Goal: Task Accomplishment & Management: Manage account settings

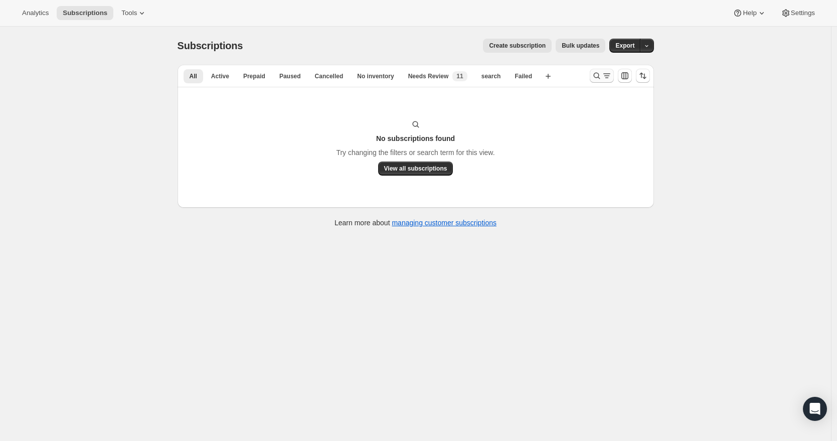
click at [597, 76] on icon "Search and filter results" at bounding box center [597, 76] width 10 height 10
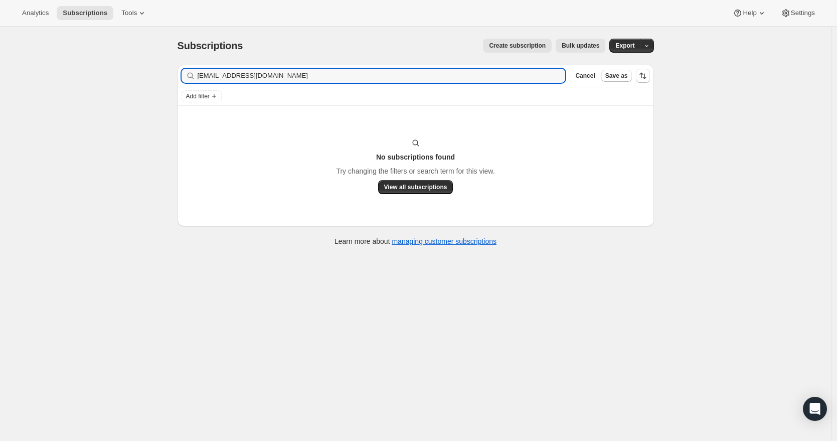
drag, startPoint x: 210, startPoint y: 60, endPoint x: 135, endPoint y: 59, distance: 74.7
click at [135, 59] on div "Subscriptions. This page is ready Subscriptions Create subscription Bulk update…" at bounding box center [415, 247] width 831 height 441
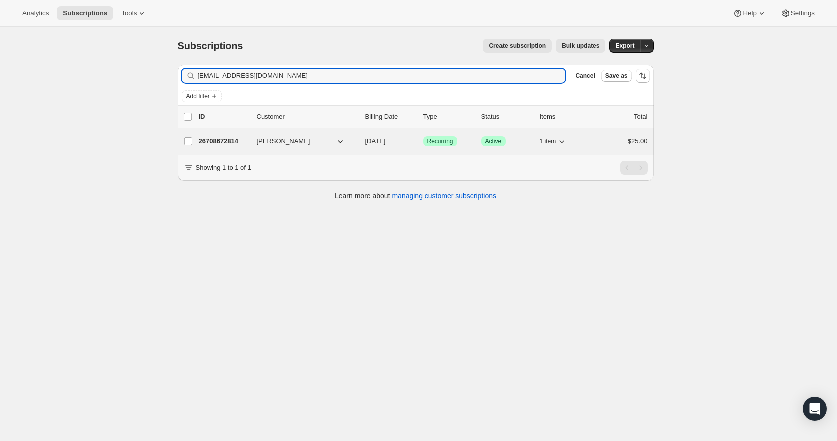
type input "[EMAIL_ADDRESS][DOMAIN_NAME]"
click at [304, 144] on button "[PERSON_NAME]" at bounding box center [301, 141] width 100 height 16
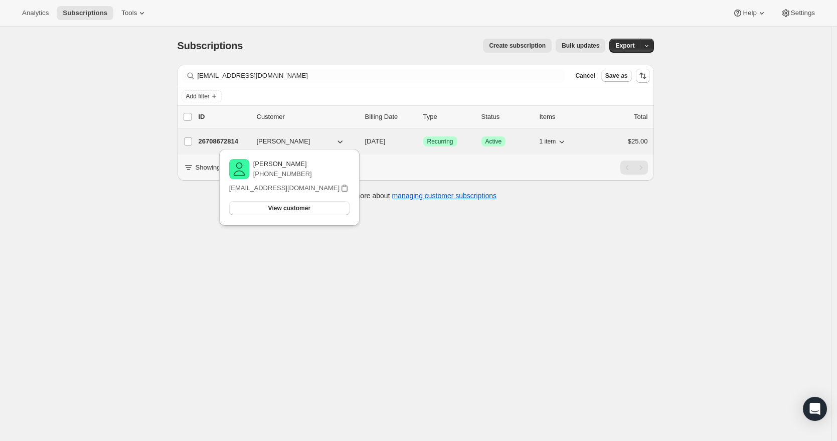
click at [238, 141] on p "26708672814" at bounding box center [224, 141] width 50 height 10
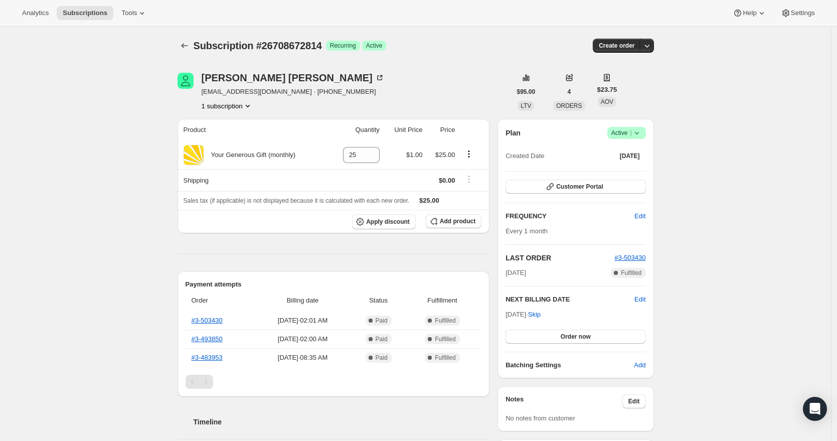
click at [642, 134] on icon at bounding box center [637, 133] width 10 height 10
click at [641, 166] on span "Cancel subscription" at bounding box center [626, 170] width 57 height 8
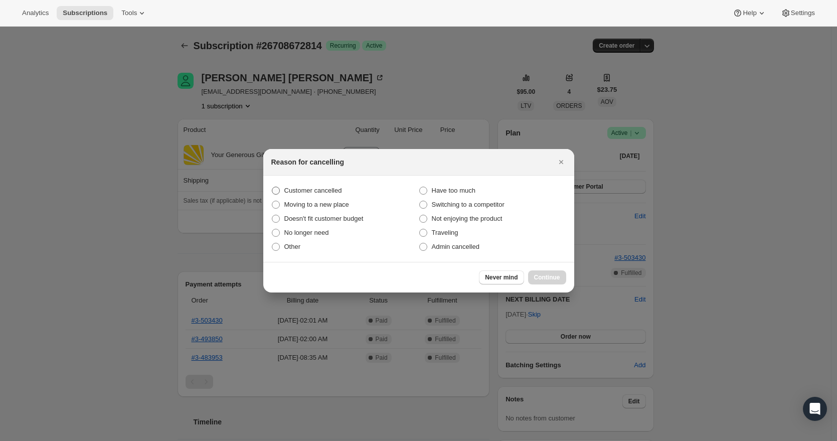
click at [336, 192] on span "Customer cancelled" at bounding box center [313, 191] width 58 height 8
click at [272, 187] on input "Customer cancelled" at bounding box center [272, 187] width 1 height 1
radio input "true"
click at [552, 274] on span "Continue" at bounding box center [547, 277] width 26 height 8
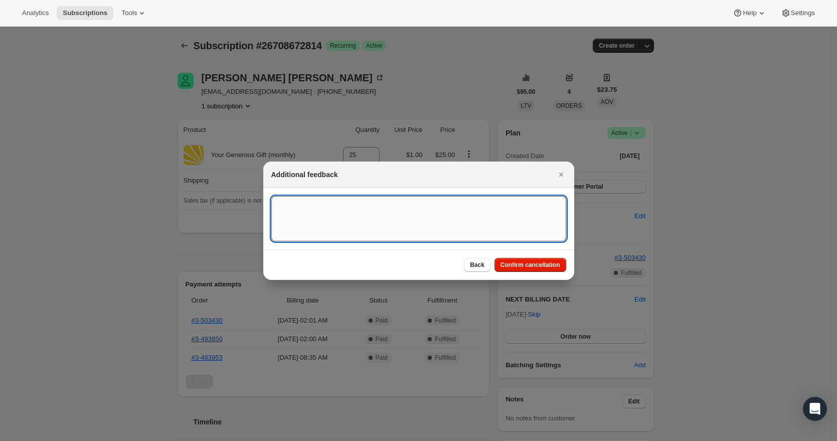
click at [327, 225] on textarea ":r2n:" at bounding box center [418, 218] width 295 height 45
drag, startPoint x: 492, startPoint y: 214, endPoint x: 234, endPoint y: 205, distance: 258.4
type textarea "[DATE] RR - Canceled recurring donation per partners req"
click at [540, 266] on span "Confirm cancellation" at bounding box center [530, 265] width 60 height 8
